Goal: Task Accomplishment & Management: Complete application form

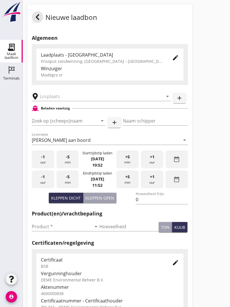
click at [67, 101] on input "text" at bounding box center [98, 96] width 116 height 9
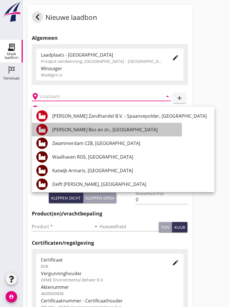
click at [95, 129] on div "[PERSON_NAME] Bos en zn., [GEOGRAPHIC_DATA]" at bounding box center [131, 129] width 158 height 7
type input "[PERSON_NAME] Bos en zn., [GEOGRAPHIC_DATA]"
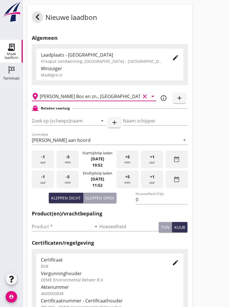
click at [72, 125] on input "Zoek op (scheeps)naam" at bounding box center [61, 120] width 58 height 9
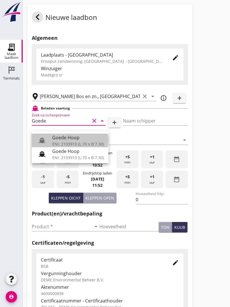
click at [74, 138] on div "Goede Hoop" at bounding box center [78, 137] width 52 height 7
type input "Goede Hoop"
type input "[PERSON_NAME]"
type input "555"
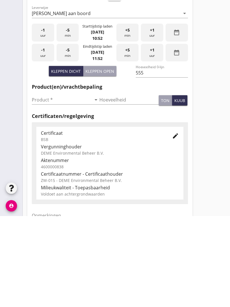
scroll to position [37, 0]
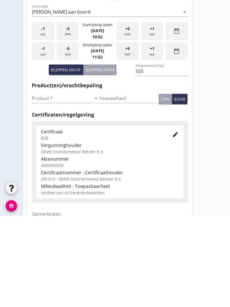
click at [44, 185] on input "Product *" at bounding box center [62, 189] width 60 height 9
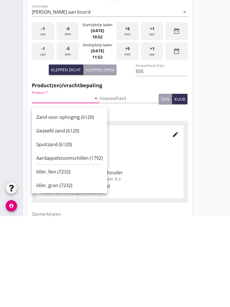
click at [62, 205] on div "Zand voor ophoging (6120)" at bounding box center [69, 208] width 67 height 7
type input "Zand voor ophoging (6120)"
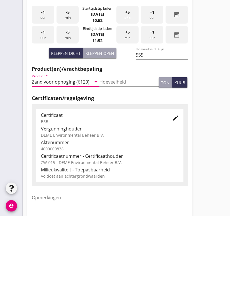
scroll to position [100, 0]
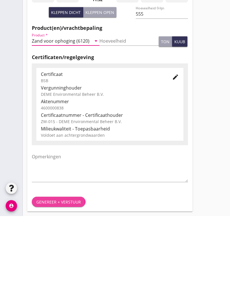
click at [64, 290] on div "Genereer + verstuur" at bounding box center [58, 293] width 45 height 6
